Goal: Find specific page/section: Find specific page/section

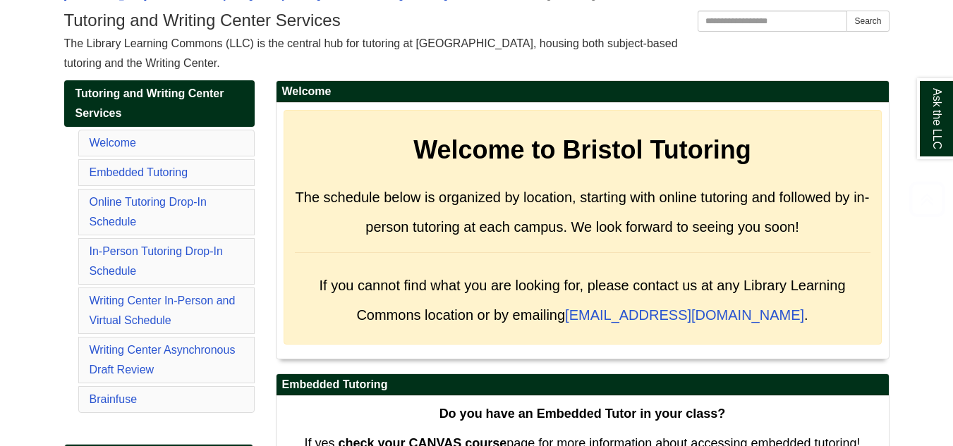
scroll to position [169, 0]
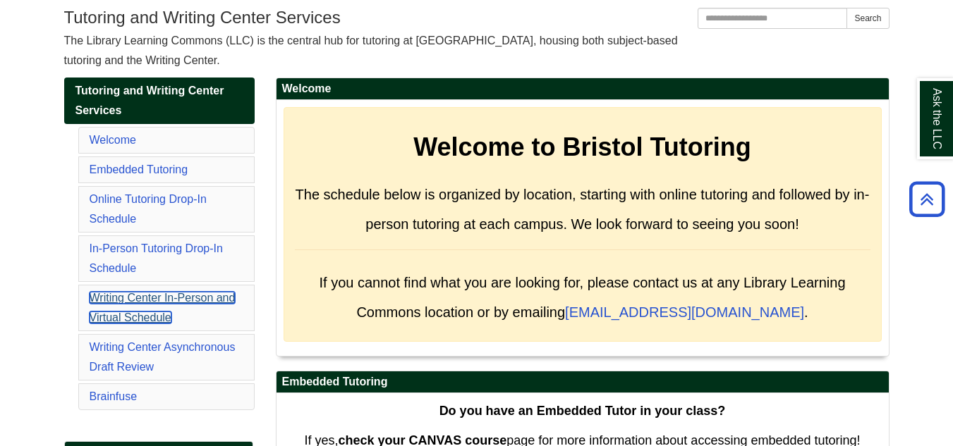
click at [133, 320] on link "Writing Center In-Person and Virtual Schedule" at bounding box center [163, 308] width 146 height 32
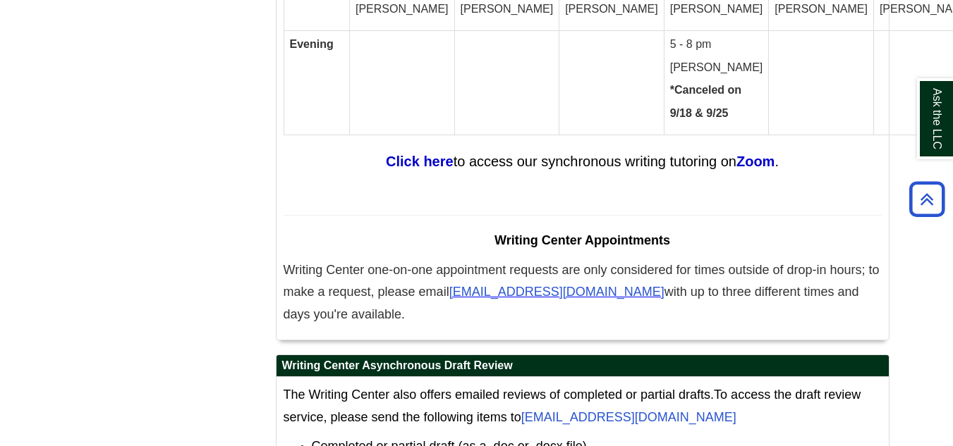
scroll to position [7897, 0]
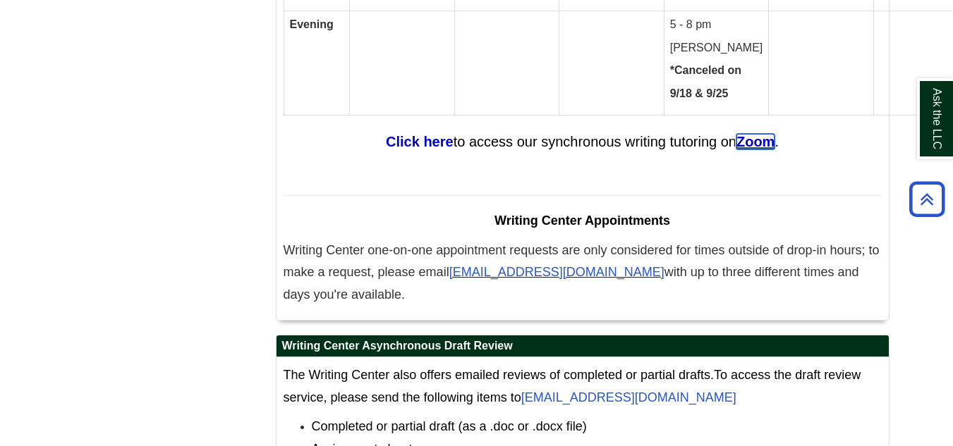
click at [760, 134] on strong "Zoom" at bounding box center [755, 142] width 38 height 16
